Goal: Task Accomplishment & Management: Use online tool/utility

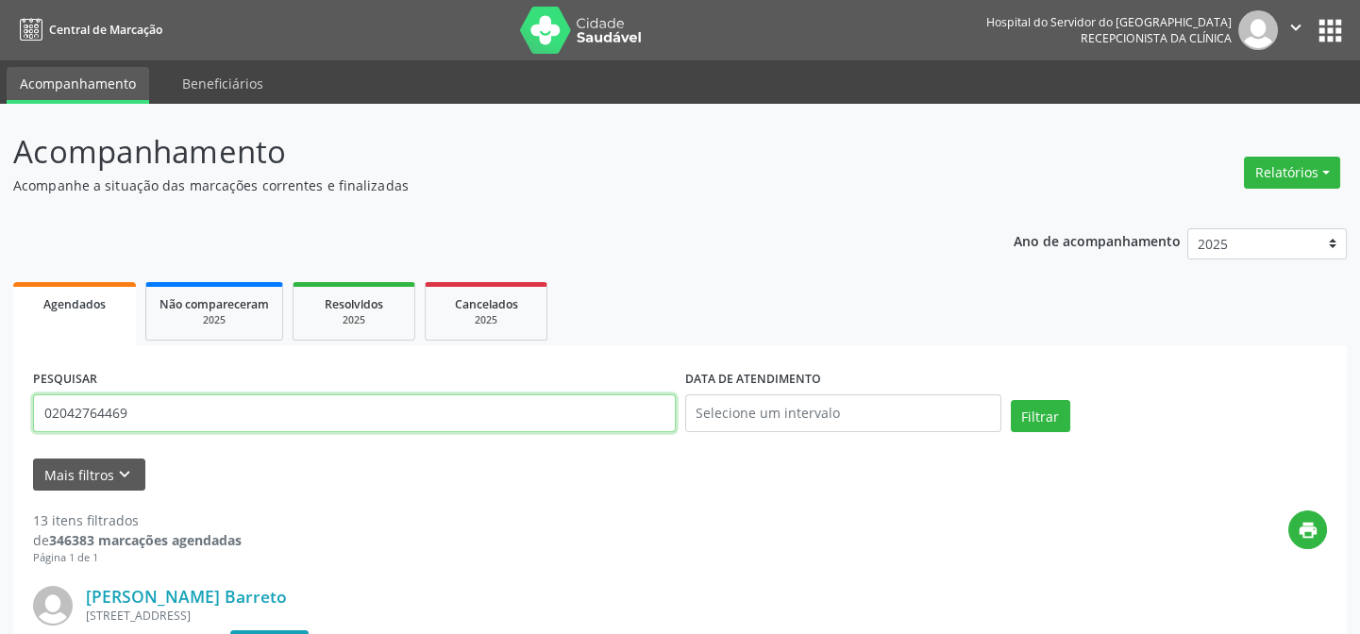
click at [151, 412] on input "02042764469" at bounding box center [354, 413] width 643 height 38
type input "0"
click at [1011, 400] on button "Filtrar" at bounding box center [1040, 416] width 59 height 32
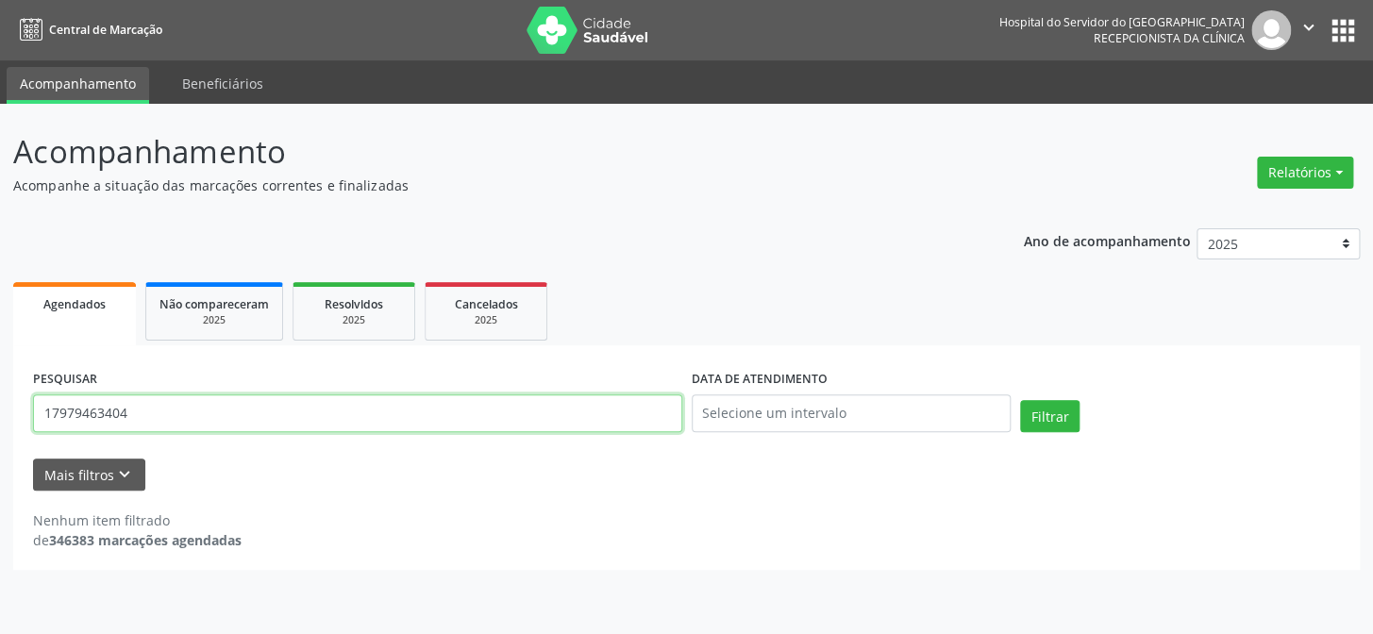
click at [174, 415] on input "17979463404" at bounding box center [357, 413] width 649 height 38
type input "1"
click at [1020, 400] on button "Filtrar" at bounding box center [1049, 416] width 59 height 32
click at [135, 414] on input "[PERSON_NAME]" at bounding box center [357, 413] width 649 height 38
click at [1020, 400] on button "Filtrar" at bounding box center [1049, 416] width 59 height 32
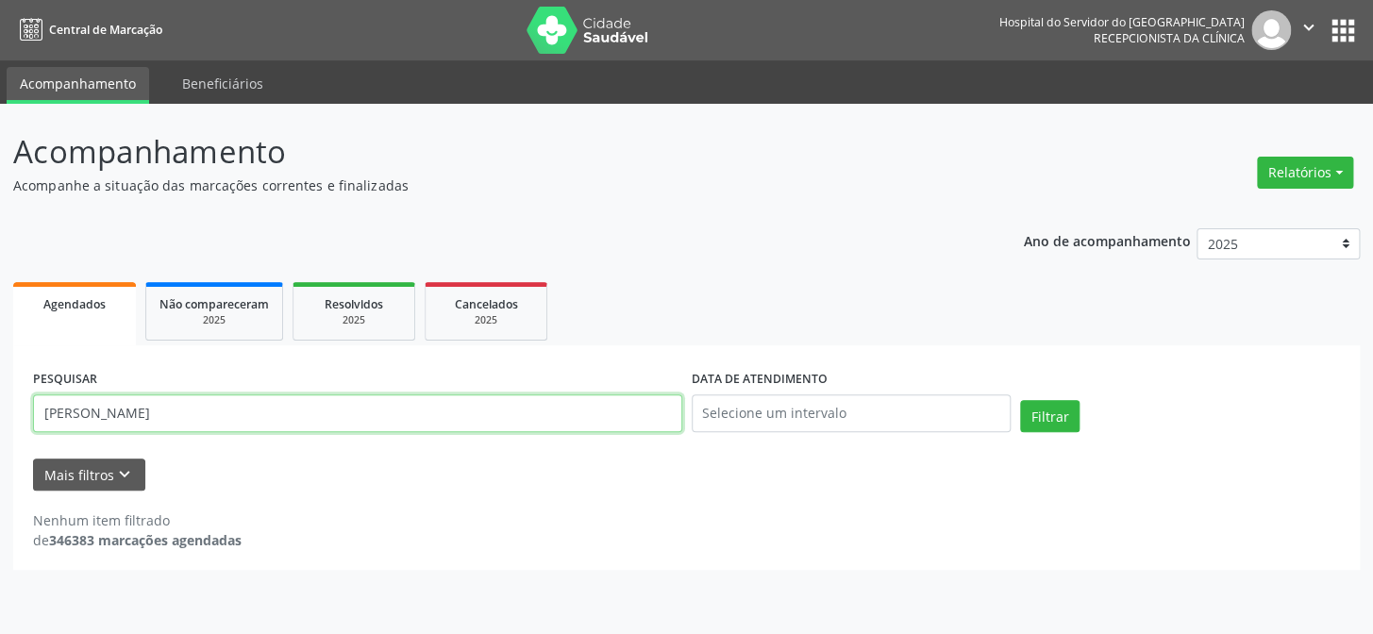
click at [198, 426] on input "[PERSON_NAME]" at bounding box center [357, 413] width 649 height 38
type input "s"
click at [1020, 400] on button "Filtrar" at bounding box center [1049, 416] width 59 height 32
click at [145, 410] on input "17979463404" at bounding box center [357, 413] width 649 height 38
type input "1"
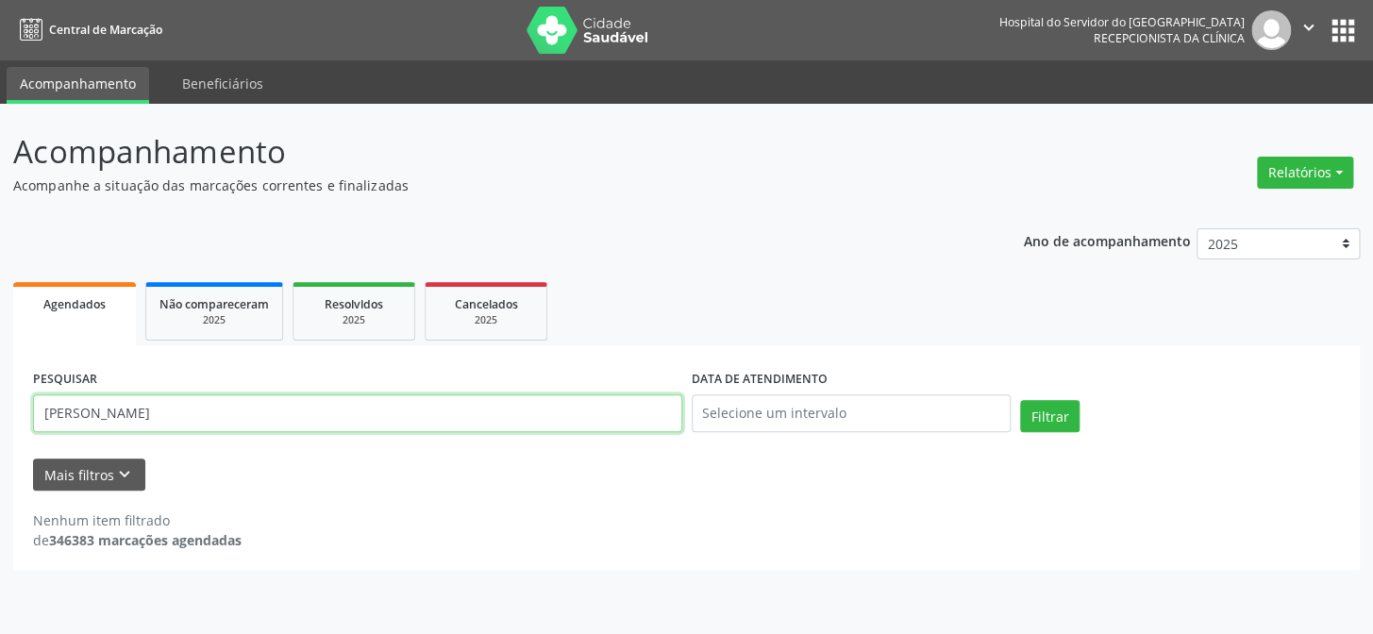
click at [1020, 400] on button "Filtrar" at bounding box center [1049, 416] width 59 height 32
click at [195, 409] on input "[PERSON_NAME]" at bounding box center [357, 413] width 649 height 38
type input "s"
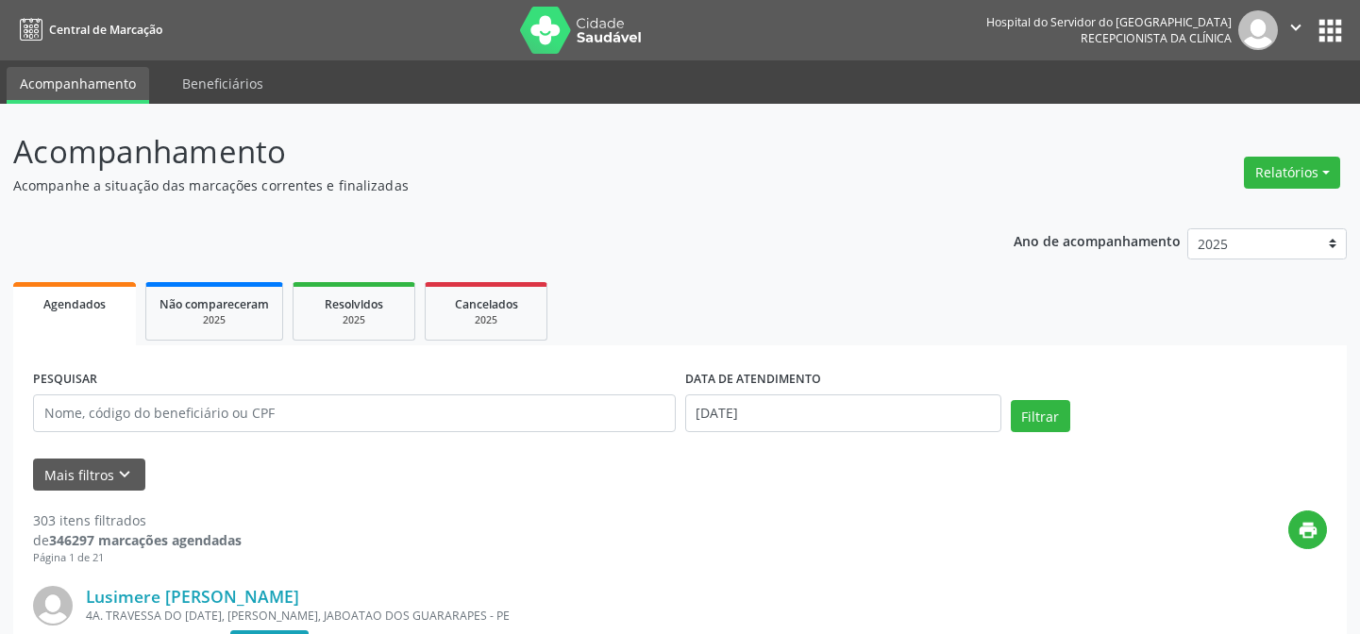
click at [44, 409] on input "text" at bounding box center [354, 413] width 643 height 38
type input "17979463404"
click at [1011, 400] on button "Filtrar" at bounding box center [1040, 416] width 59 height 32
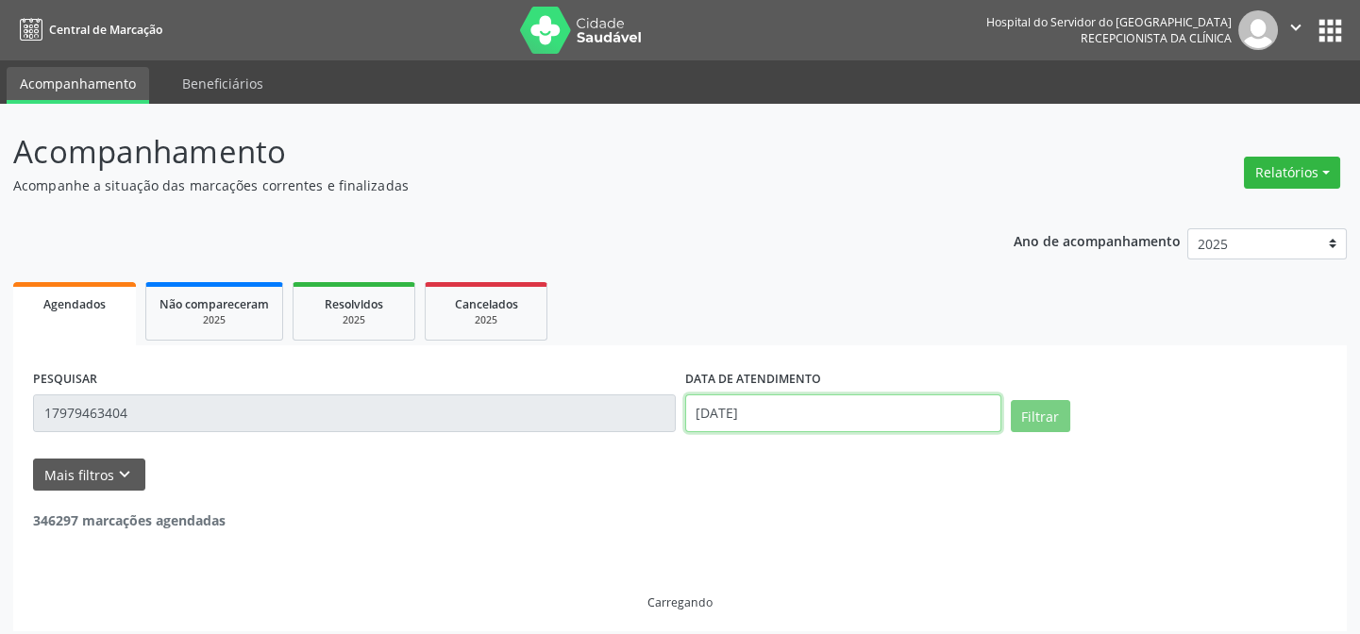
click at [734, 410] on input "[DATE]" at bounding box center [843, 413] width 316 height 38
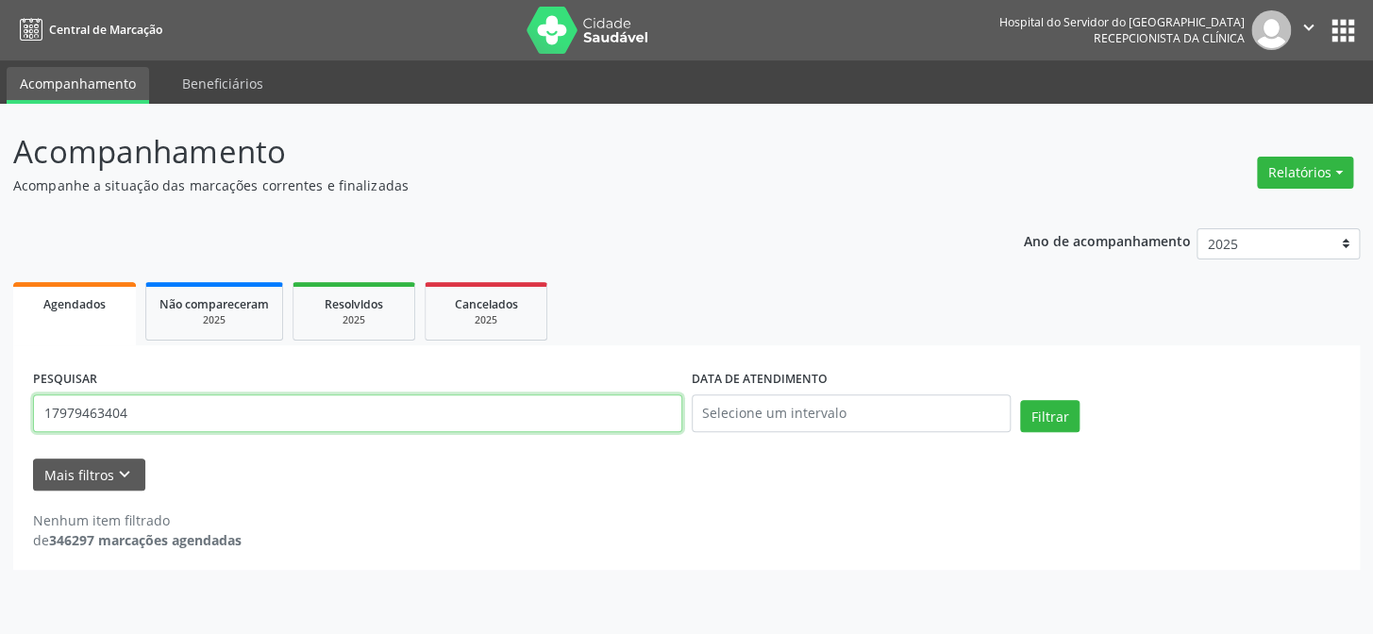
drag, startPoint x: 135, startPoint y: 413, endPoint x: 146, endPoint y: 408, distance: 12.7
click at [146, 408] on input "17979463404" at bounding box center [357, 413] width 649 height 38
type input "1"
click at [142, 413] on input "severina basilioonunes" at bounding box center [357, 413] width 649 height 38
click at [140, 413] on input "[PERSON_NAME]" at bounding box center [357, 413] width 649 height 38
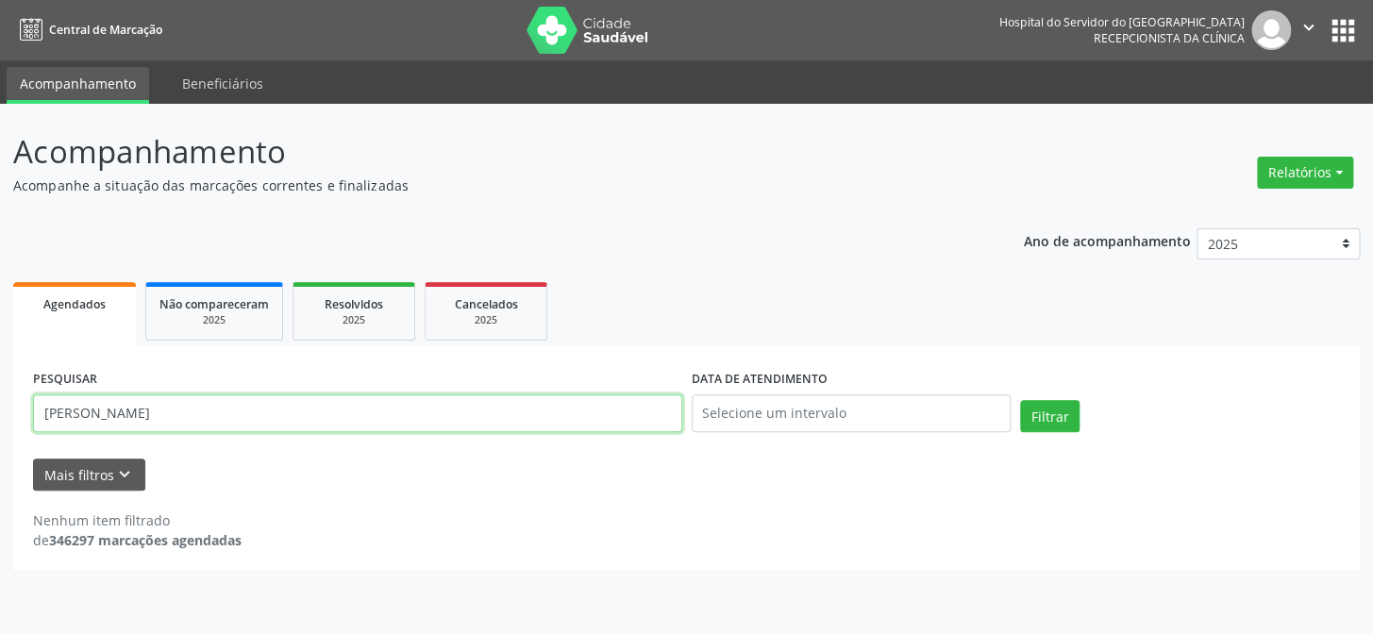
click at [1020, 400] on button "Filtrar" at bounding box center [1049, 416] width 59 height 32
click at [198, 420] on input "[PERSON_NAME]" at bounding box center [357, 413] width 649 height 38
type input "s"
type input "12677213400"
click at [1020, 400] on button "Filtrar" at bounding box center [1049, 416] width 59 height 32
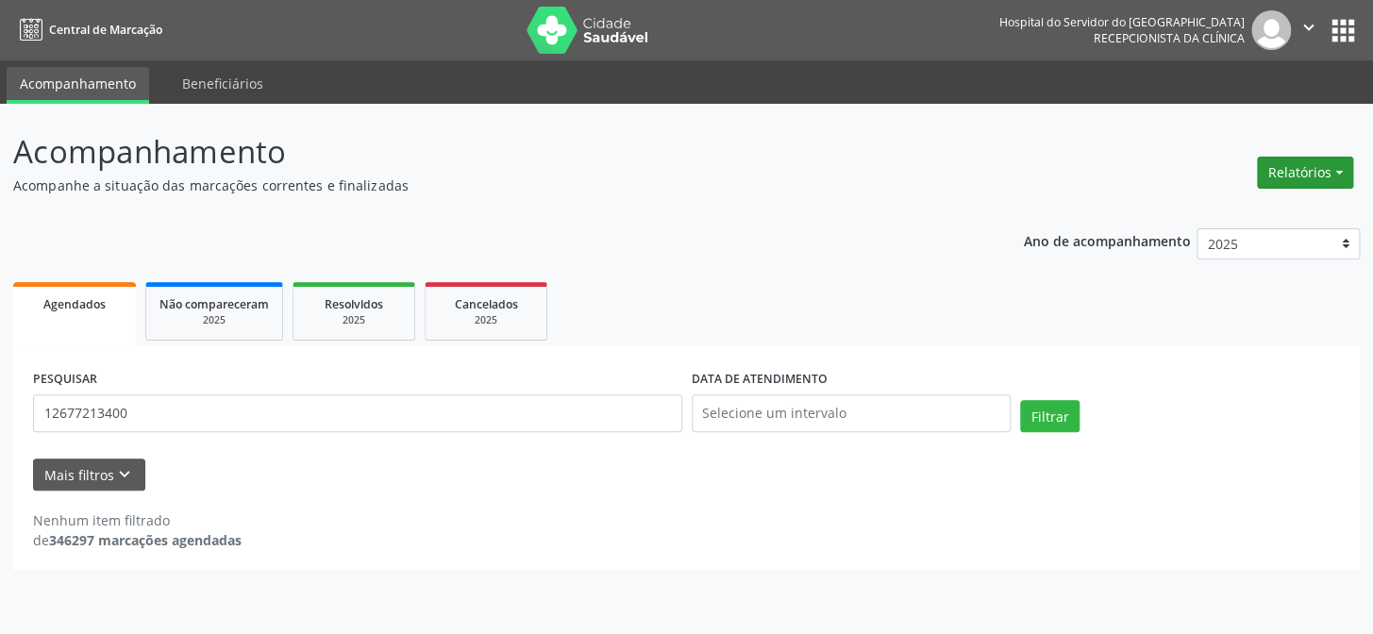
click at [1296, 163] on button "Relatórios" at bounding box center [1305, 173] width 96 height 32
click at [1170, 212] on link "Agendamentos" at bounding box center [1251, 212] width 203 height 26
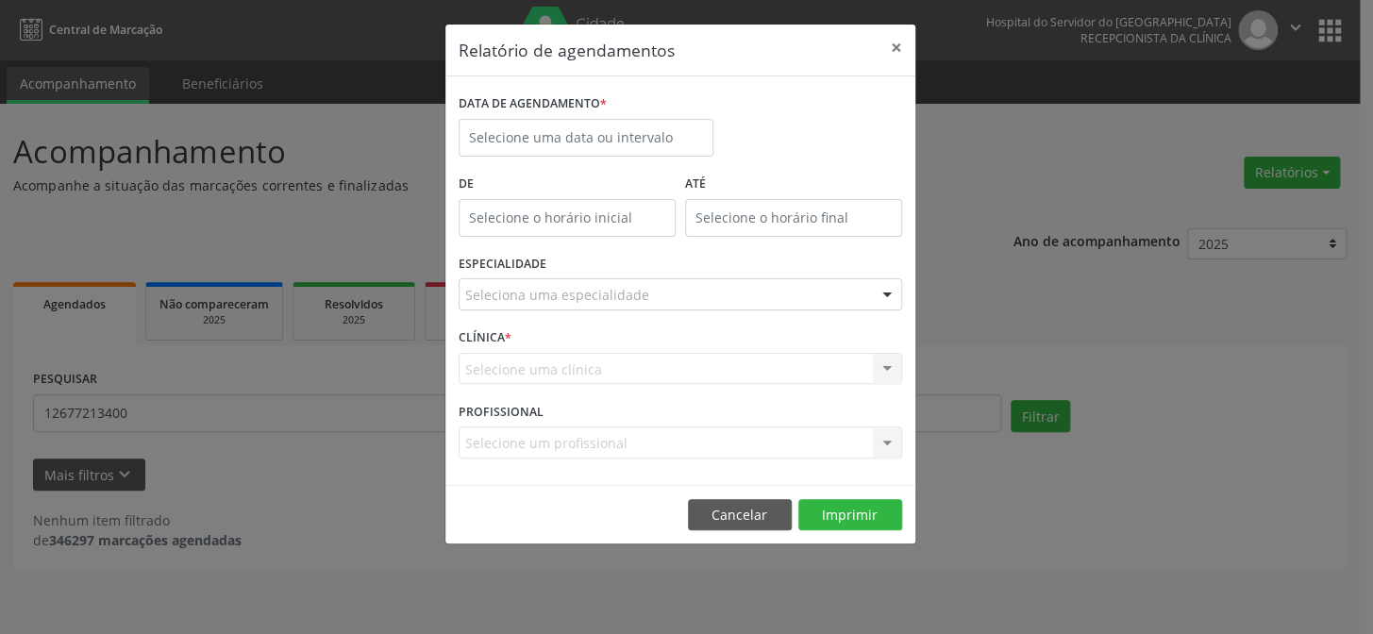
click at [884, 291] on div at bounding box center [887, 295] width 28 height 32
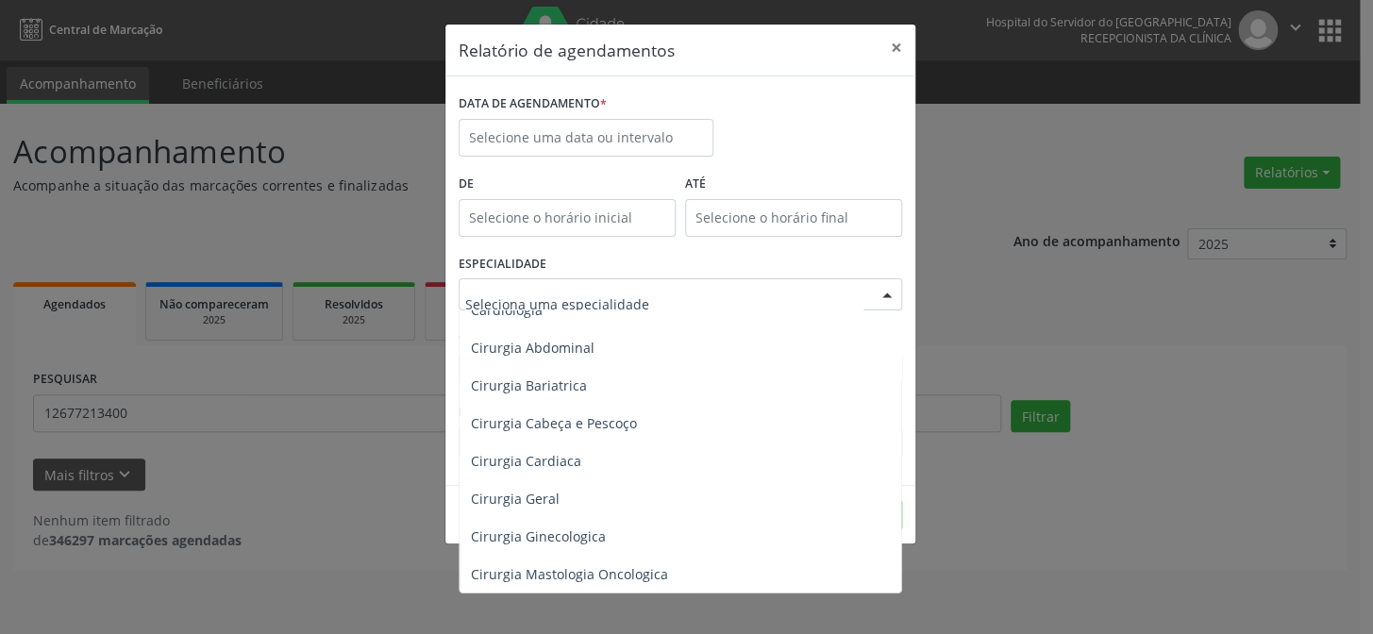
scroll to position [171, 0]
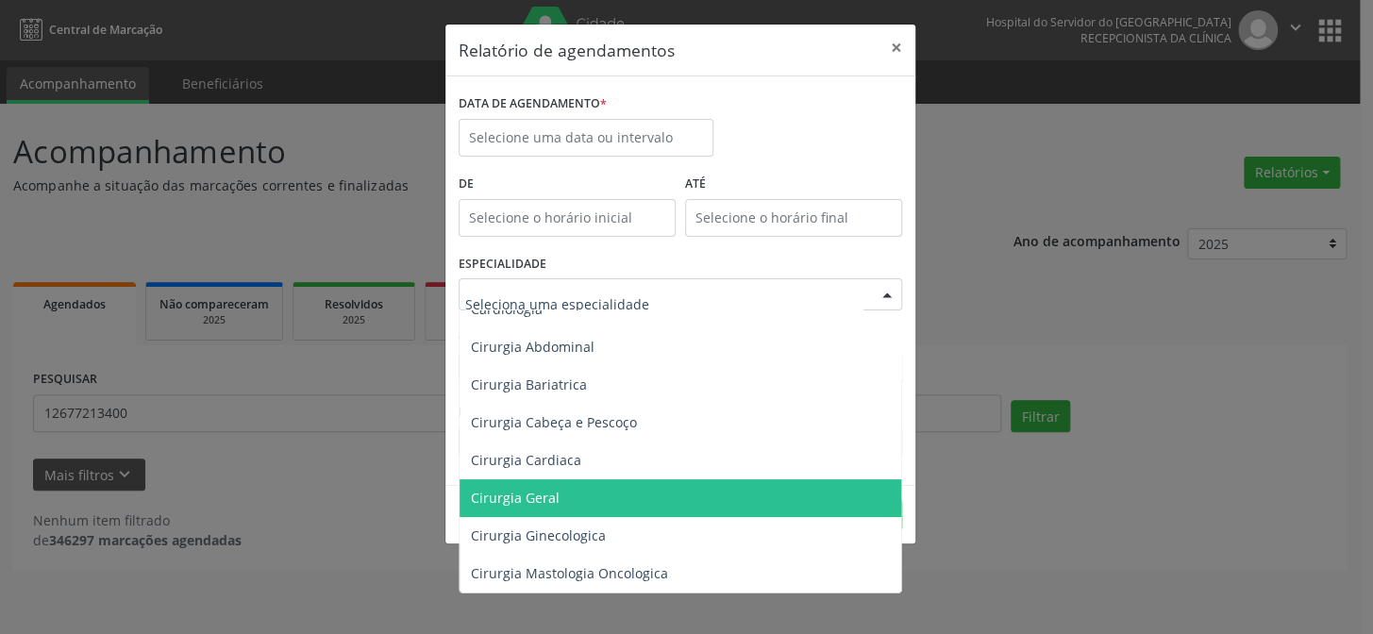
click at [692, 495] on span "Cirurgia Geral" at bounding box center [682, 498] width 444 height 38
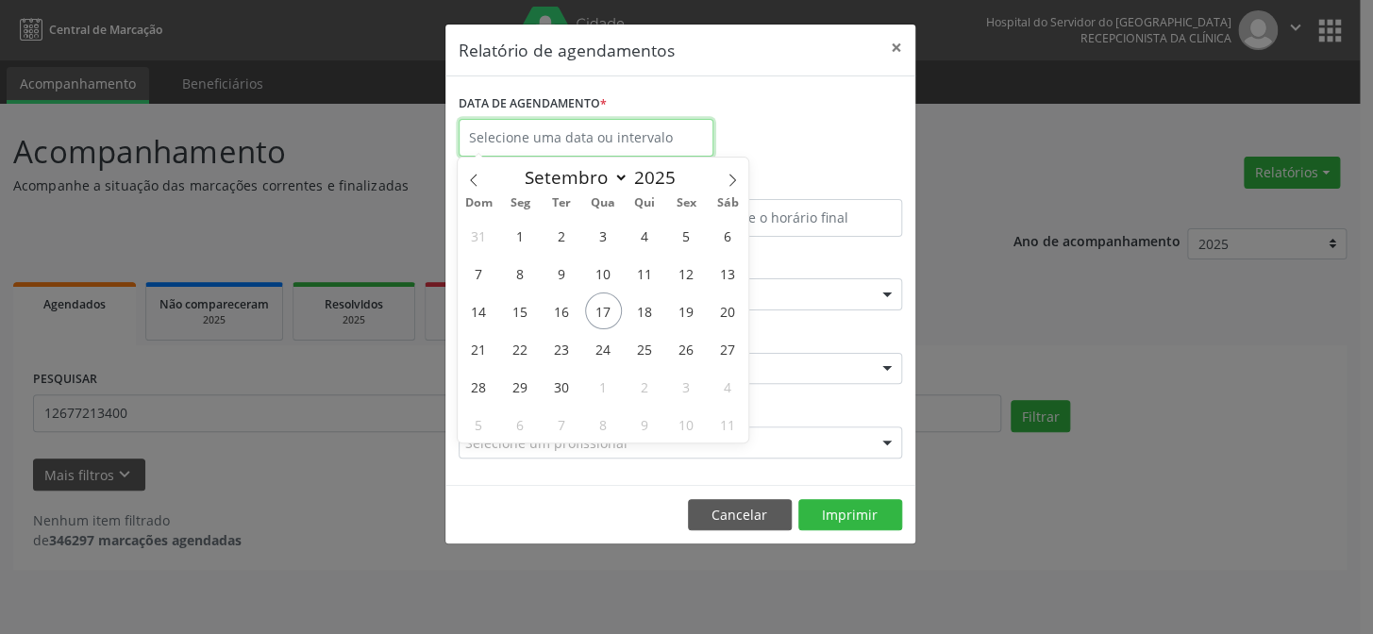
click at [589, 126] on input "text" at bounding box center [586, 138] width 255 height 38
click at [606, 297] on span "17" at bounding box center [603, 311] width 37 height 37
type input "17/09/2025"
click at [606, 297] on span "17" at bounding box center [603, 311] width 37 height 37
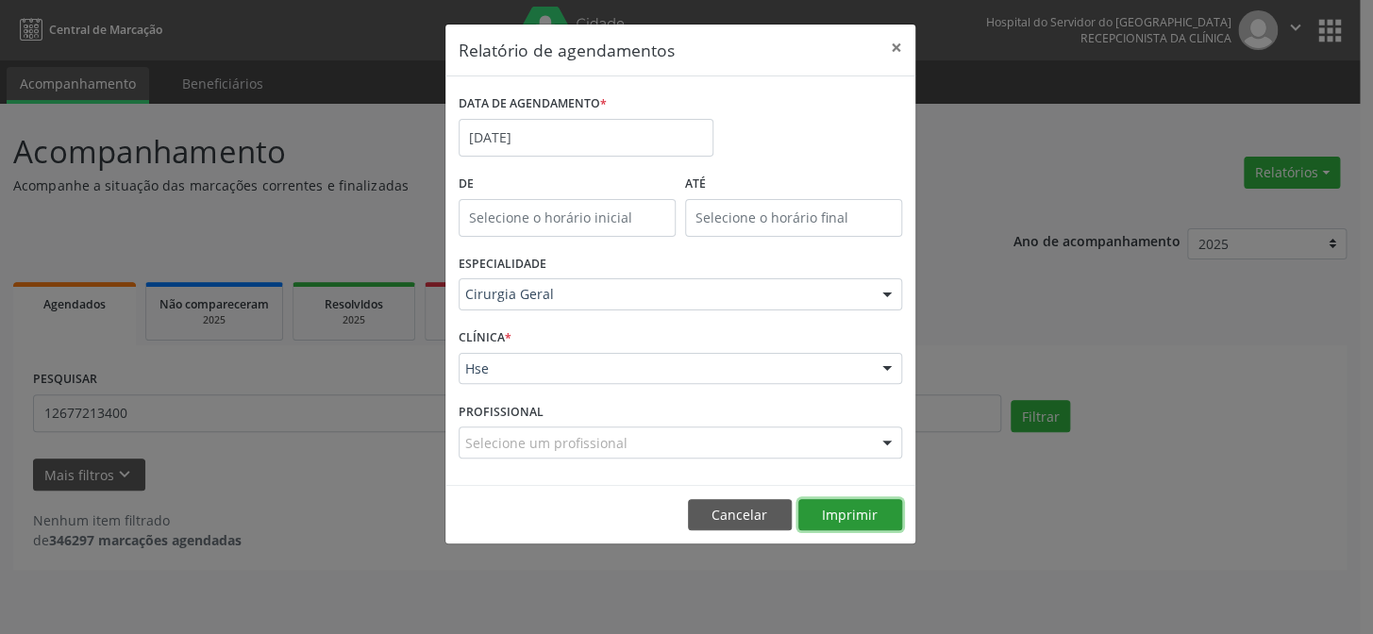
click at [852, 517] on button "Imprimir" at bounding box center [850, 515] width 104 height 32
